Goal: Information Seeking & Learning: Learn about a topic

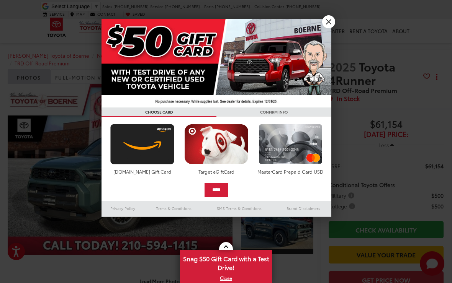
click at [328, 24] on link "X" at bounding box center [328, 21] width 13 height 13
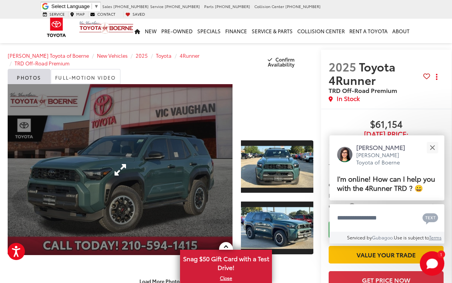
click at [164, 165] on link "Expand Photo 0" at bounding box center [120, 169] width 225 height 171
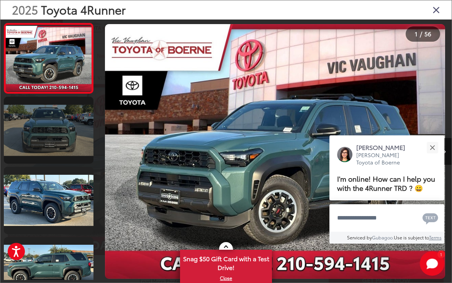
click at [65, 132] on link at bounding box center [49, 130] width 90 height 67
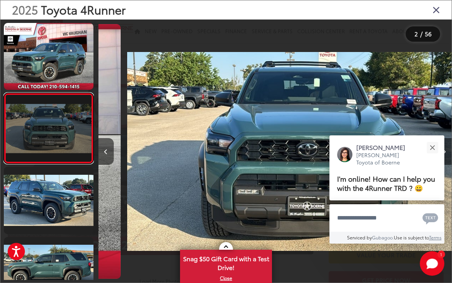
scroll to position [0, 353]
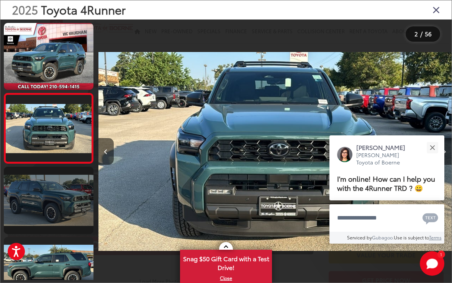
click at [72, 195] on link at bounding box center [49, 200] width 90 height 67
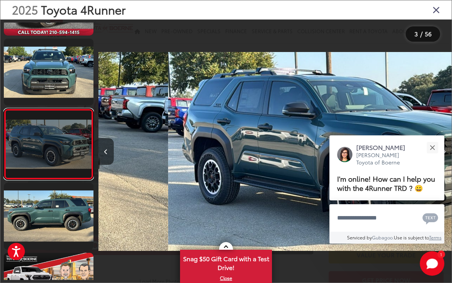
scroll to position [69, 0]
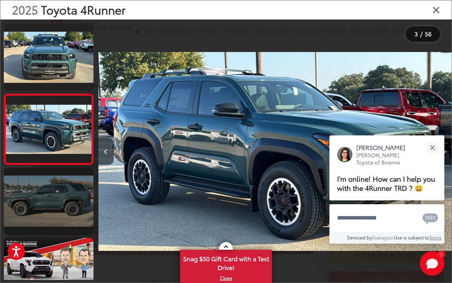
click at [72, 205] on link at bounding box center [49, 201] width 90 height 67
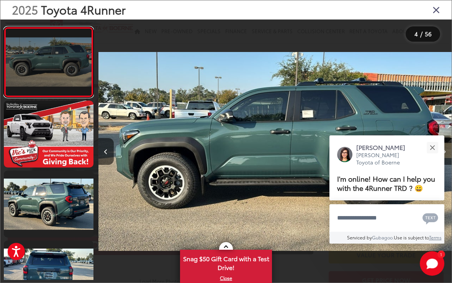
scroll to position [212, 0]
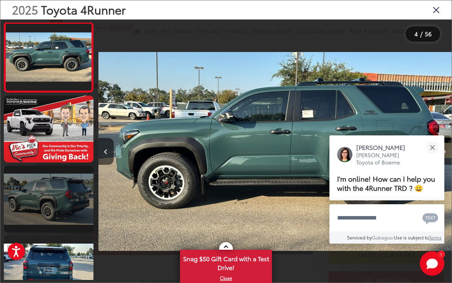
click at [70, 208] on link at bounding box center [49, 199] width 90 height 67
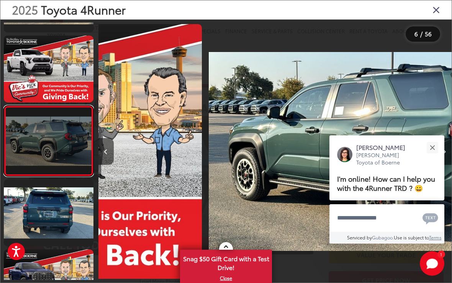
scroll to position [0, 1765]
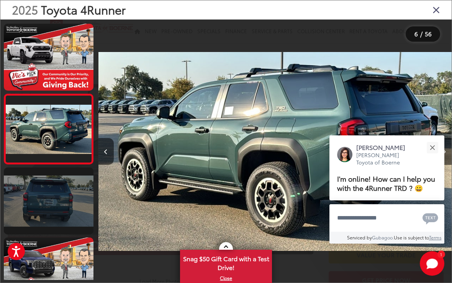
click at [70, 208] on link at bounding box center [49, 201] width 90 height 67
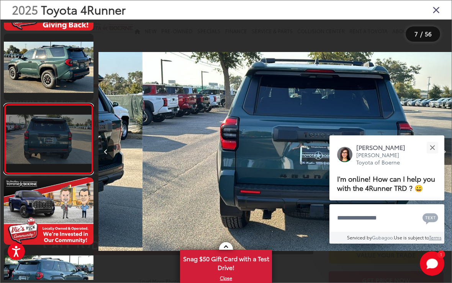
scroll to position [350, 0]
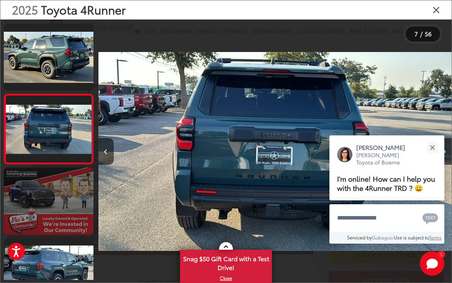
click at [74, 198] on link at bounding box center [49, 201] width 90 height 67
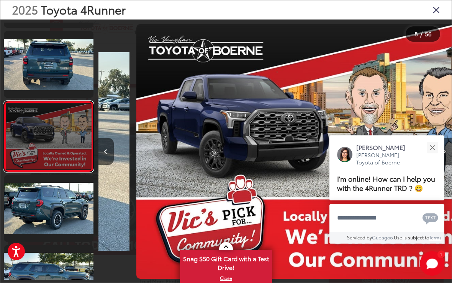
scroll to position [0, 2471]
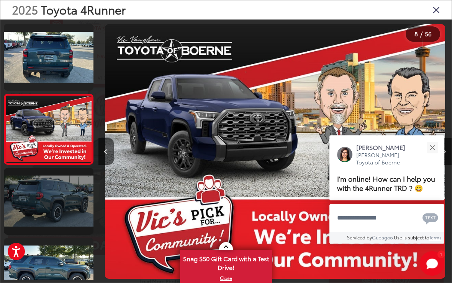
click at [69, 207] on link at bounding box center [49, 201] width 90 height 67
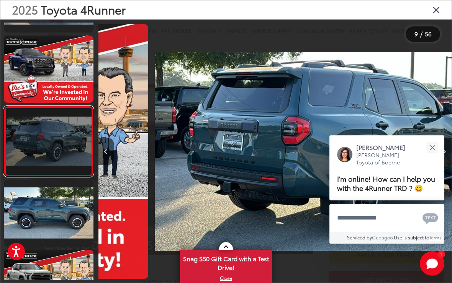
scroll to position [0, 2824]
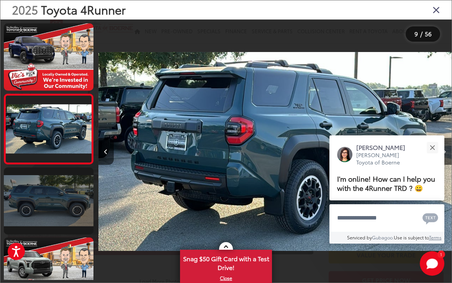
click at [68, 211] on link at bounding box center [49, 201] width 90 height 67
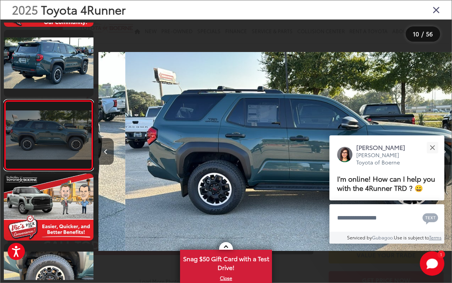
scroll to position [0, 0]
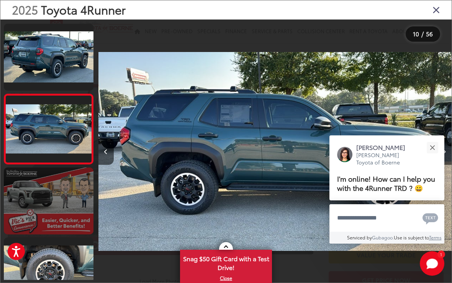
click at [73, 199] on link at bounding box center [49, 201] width 90 height 67
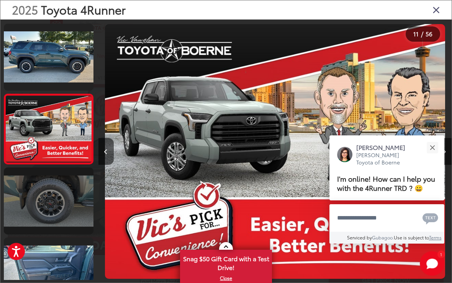
click at [70, 204] on link at bounding box center [49, 201] width 90 height 67
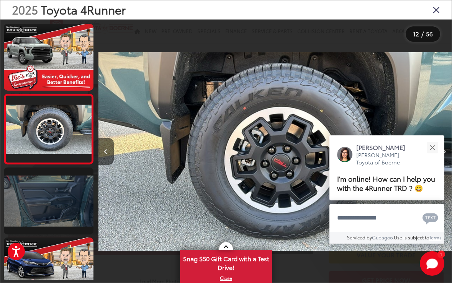
click at [71, 219] on link at bounding box center [49, 201] width 90 height 67
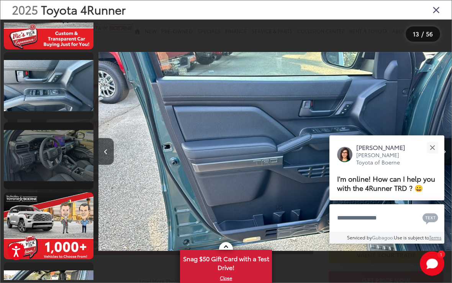
click at [77, 162] on link at bounding box center [49, 155] width 90 height 67
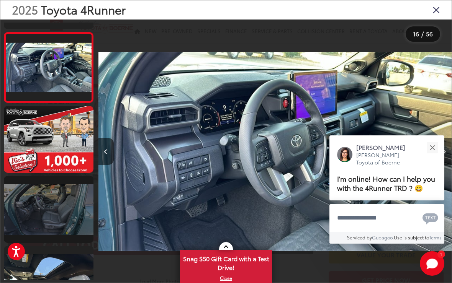
click at [65, 210] on link at bounding box center [49, 209] width 90 height 67
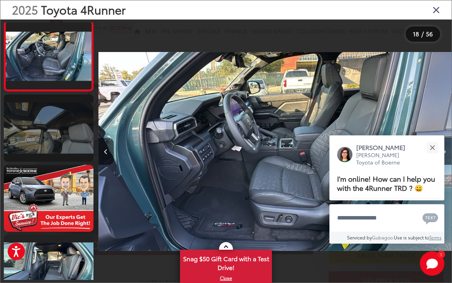
click at [79, 134] on link at bounding box center [49, 128] width 90 height 67
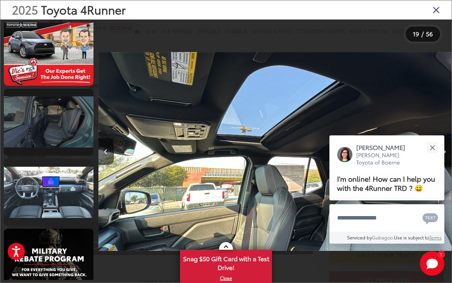
click at [79, 128] on link at bounding box center [49, 122] width 90 height 67
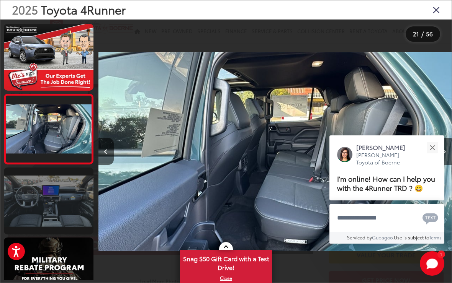
click at [67, 212] on link at bounding box center [49, 201] width 90 height 67
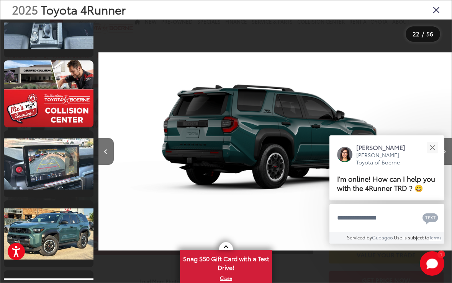
scroll to position [1380, 0]
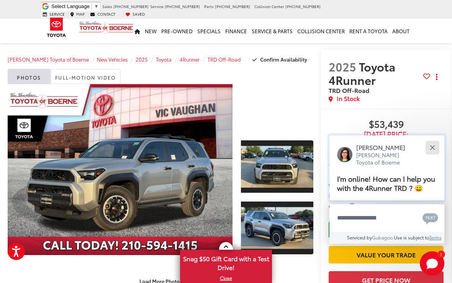
click at [435, 139] on button "Close" at bounding box center [432, 147] width 16 height 16
